Goal: Information Seeking & Learning: Check status

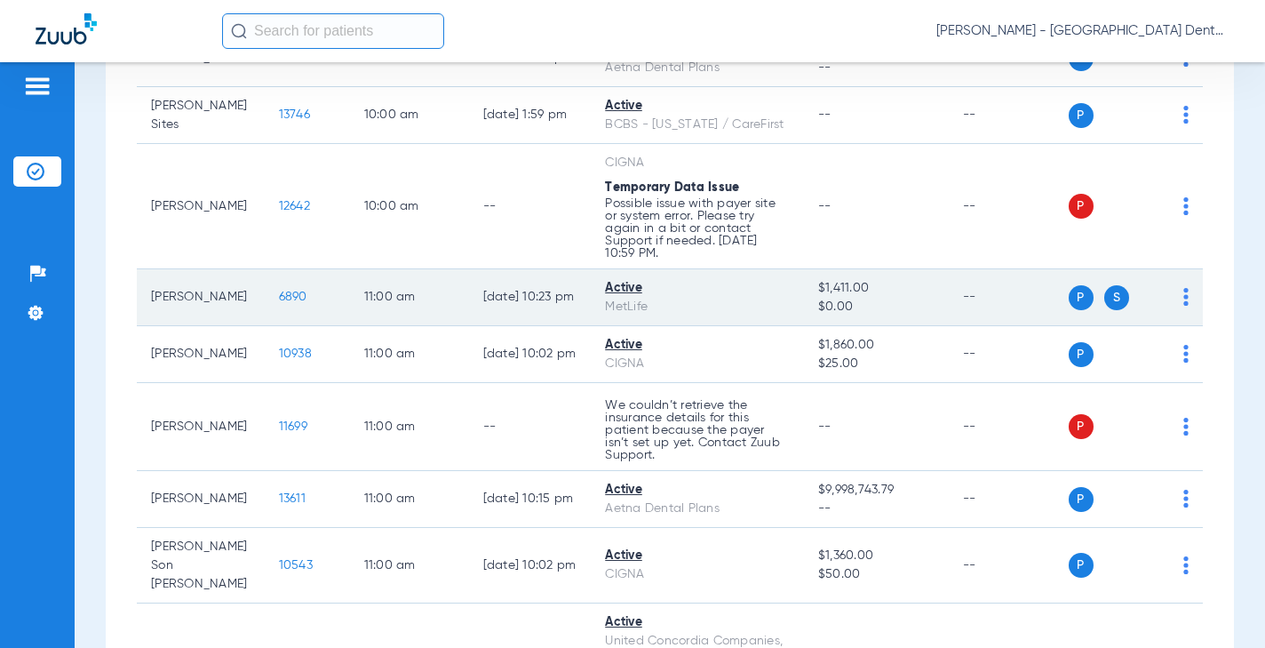
scroll to position [1333, 0]
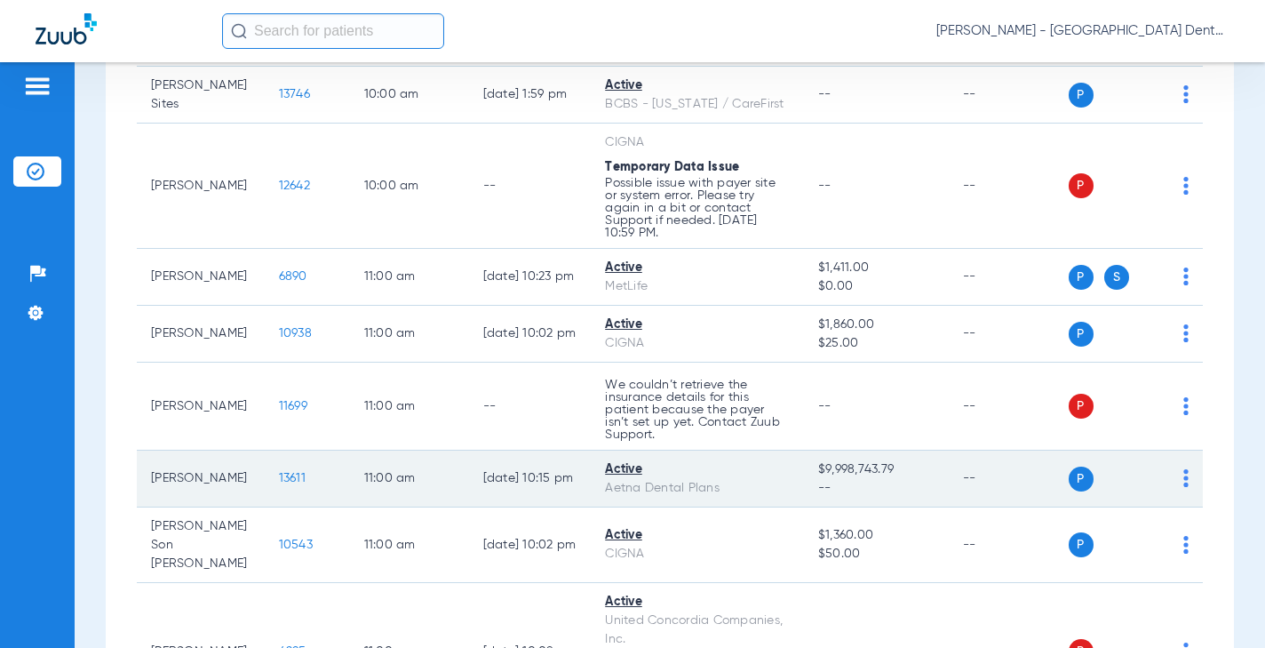
click at [279, 484] on span "13611" at bounding box center [292, 478] width 27 height 12
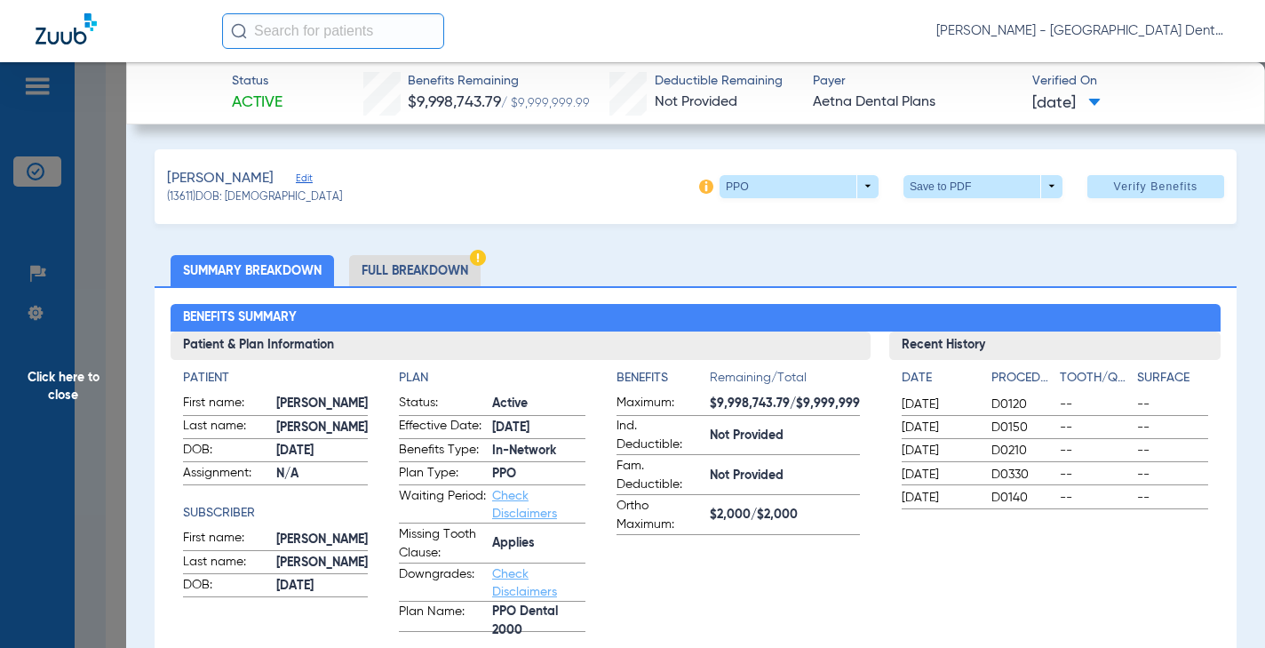
click at [417, 270] on li "Full Breakdown" at bounding box center [414, 270] width 131 height 31
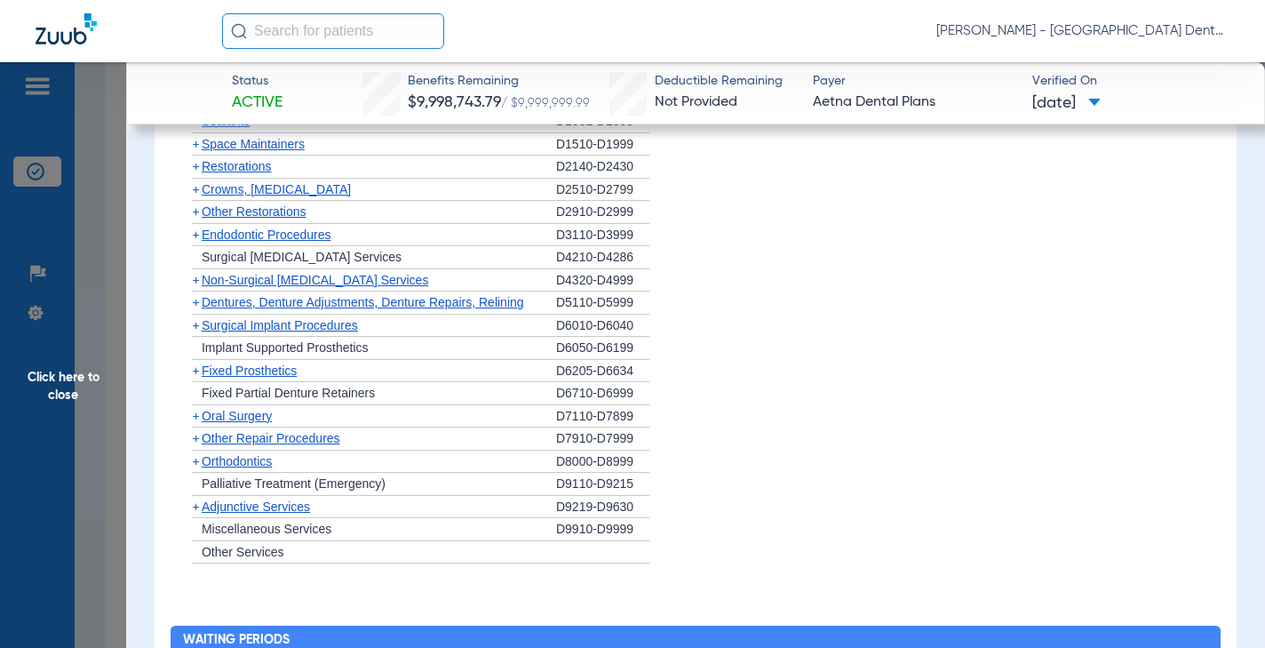
scroll to position [1688, 0]
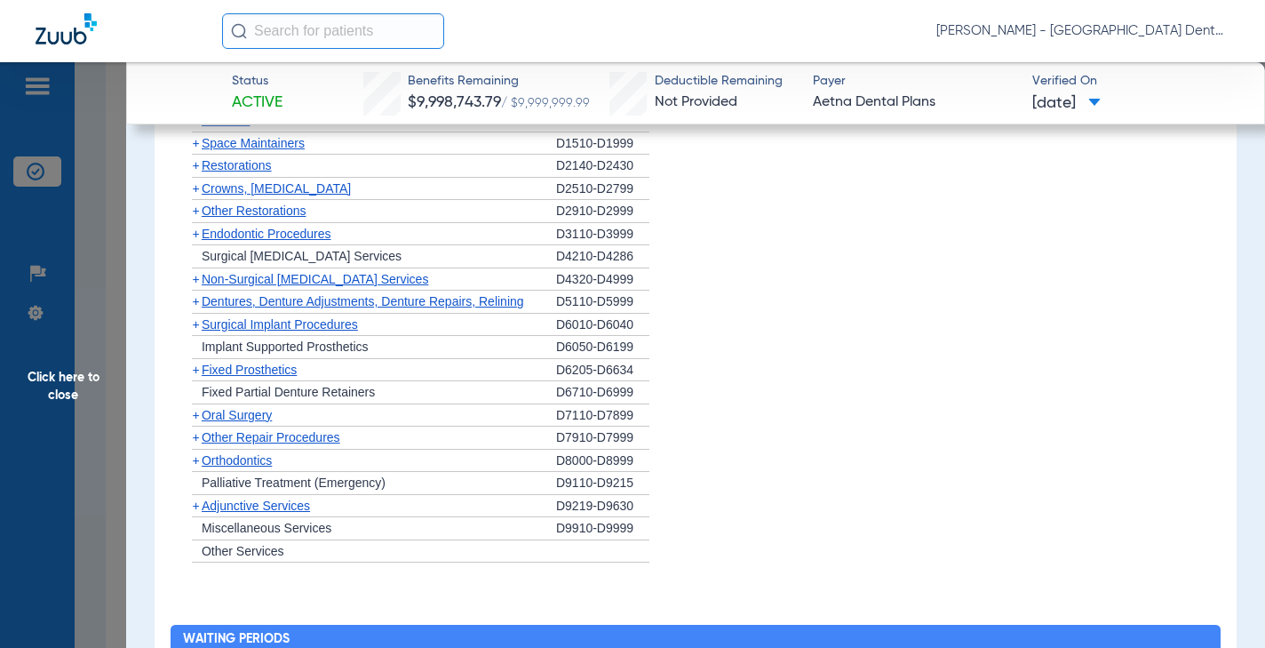
click at [239, 507] on span "Adjunctive Services" at bounding box center [256, 505] width 108 height 14
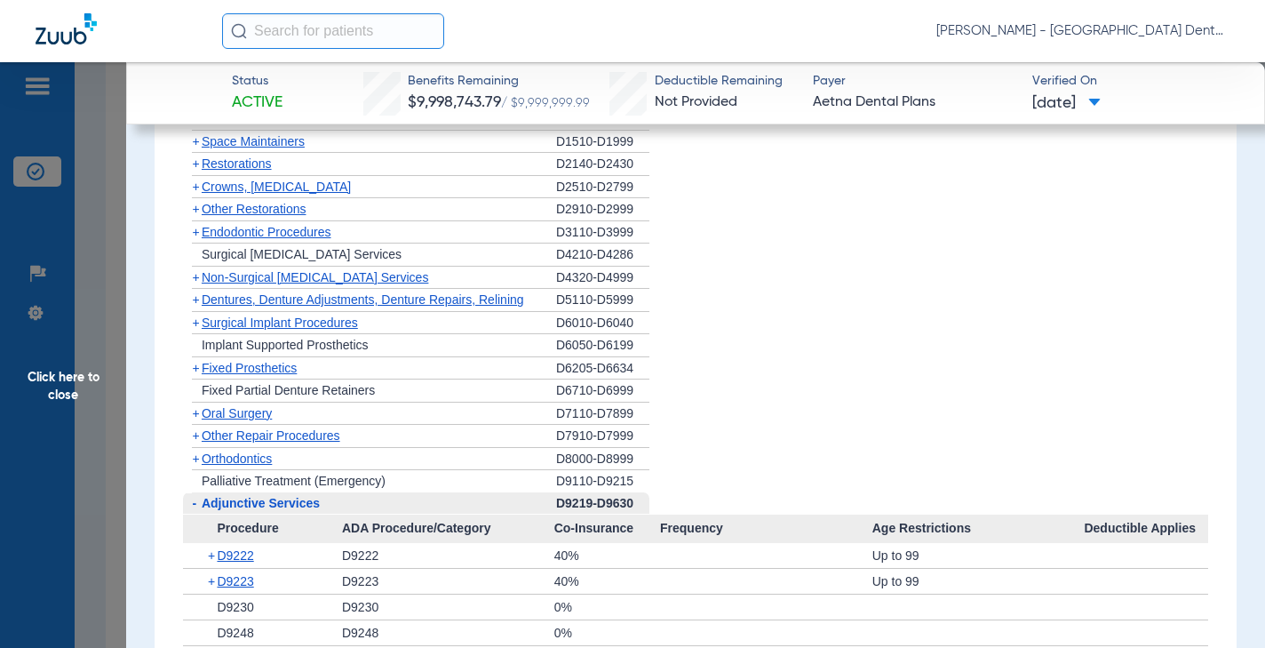
scroll to position [1334, 0]
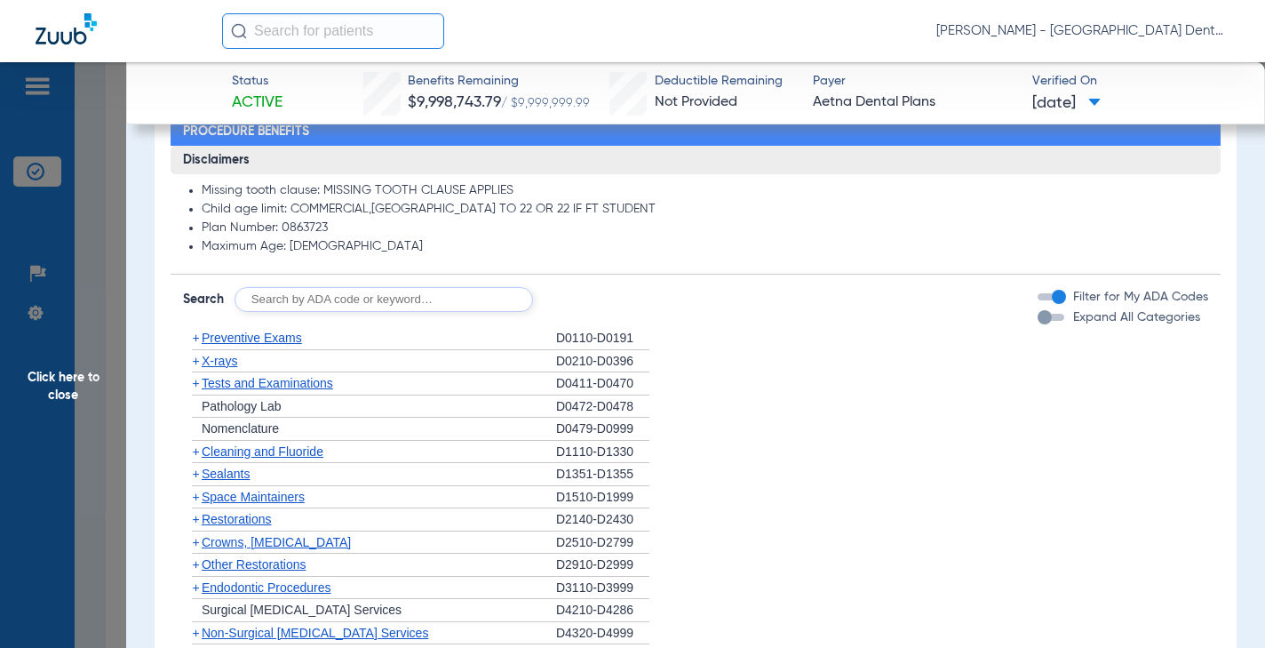
click at [298, 296] on input "text" at bounding box center [384, 299] width 298 height 25
type input "d"
type input "D9944"
click at [579, 305] on button "Search" at bounding box center [599, 299] width 70 height 25
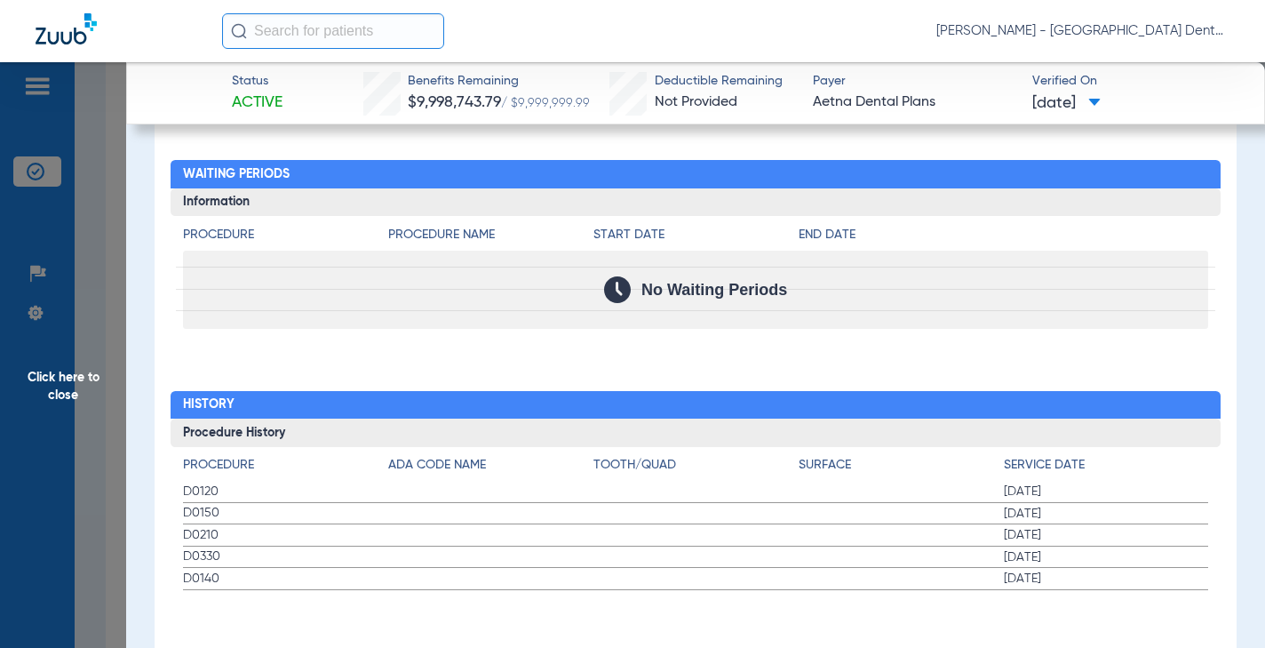
scroll to position [1641, 0]
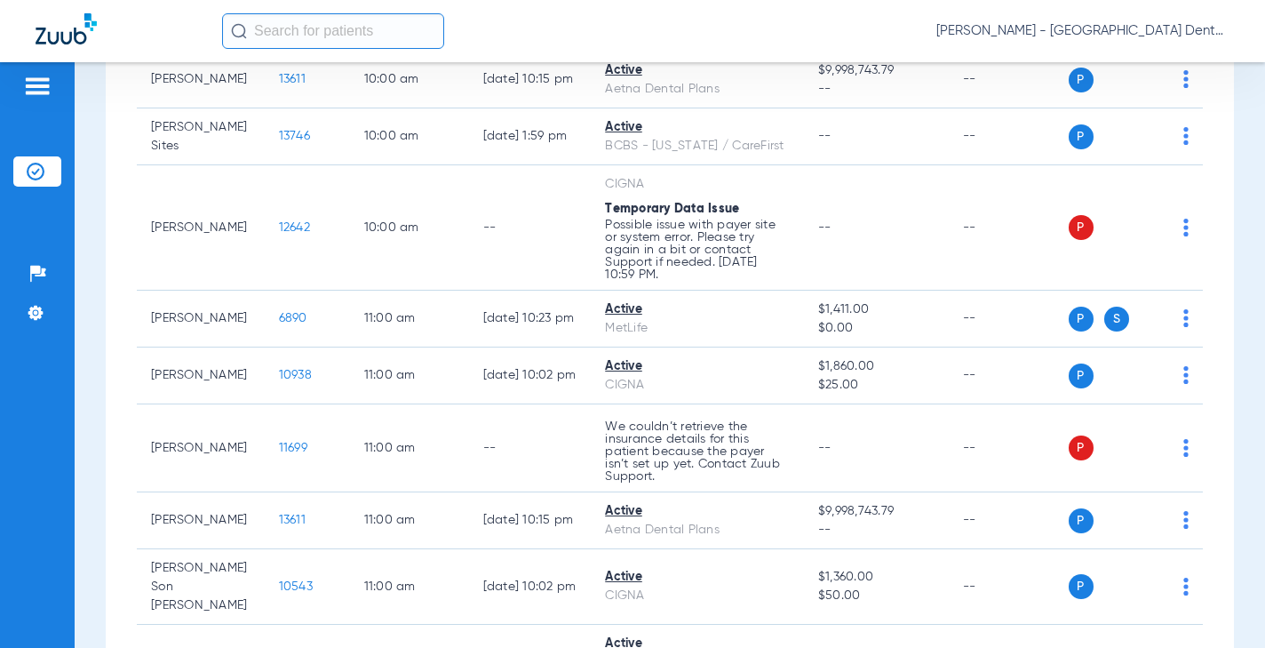
scroll to position [1421, 0]
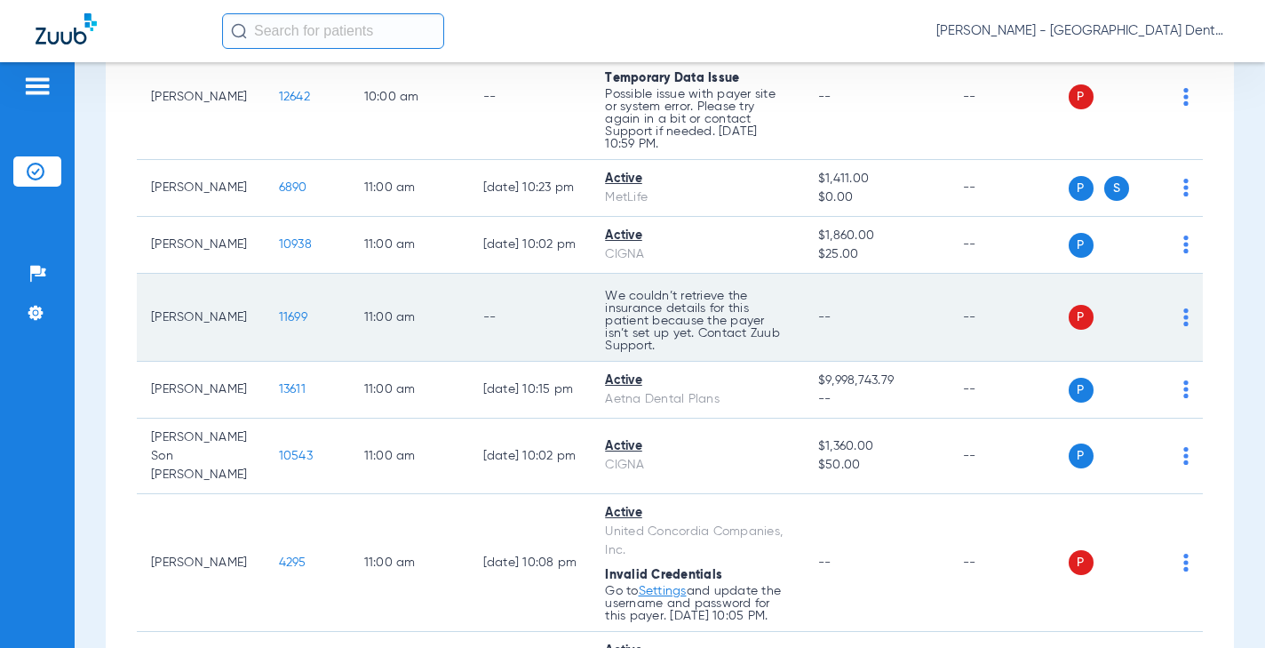
click at [279, 323] on span "11699" at bounding box center [293, 317] width 28 height 12
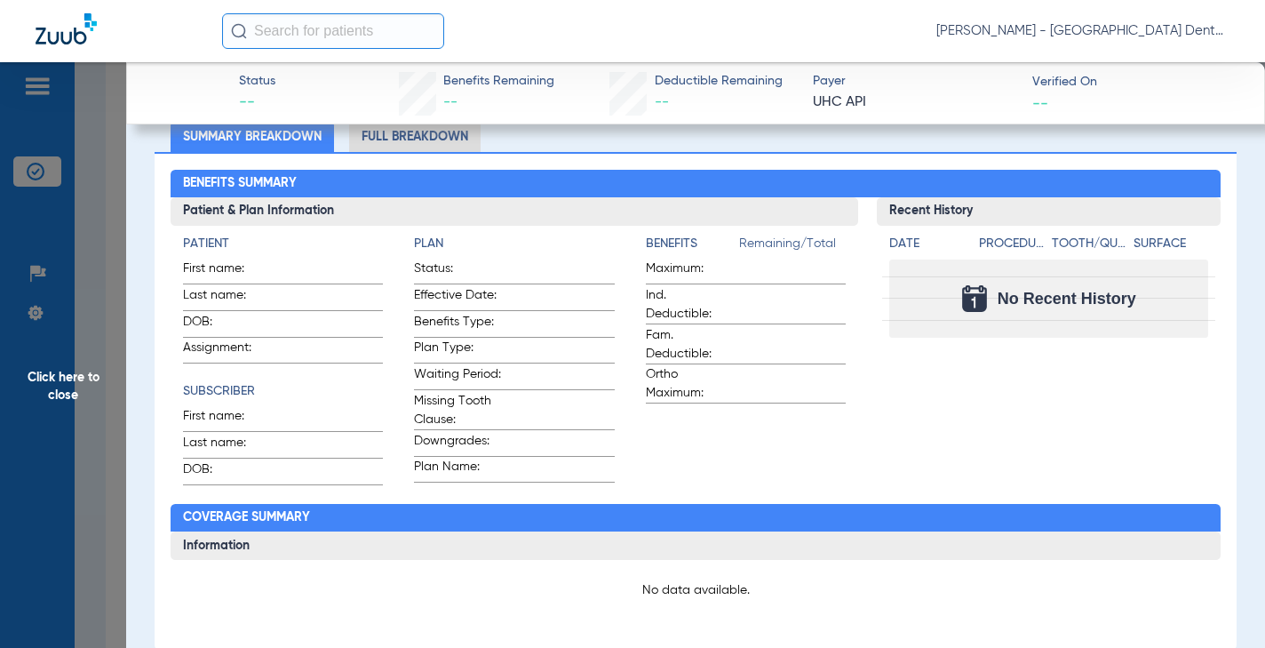
scroll to position [533, 0]
